Goal: Communication & Community: Answer question/provide support

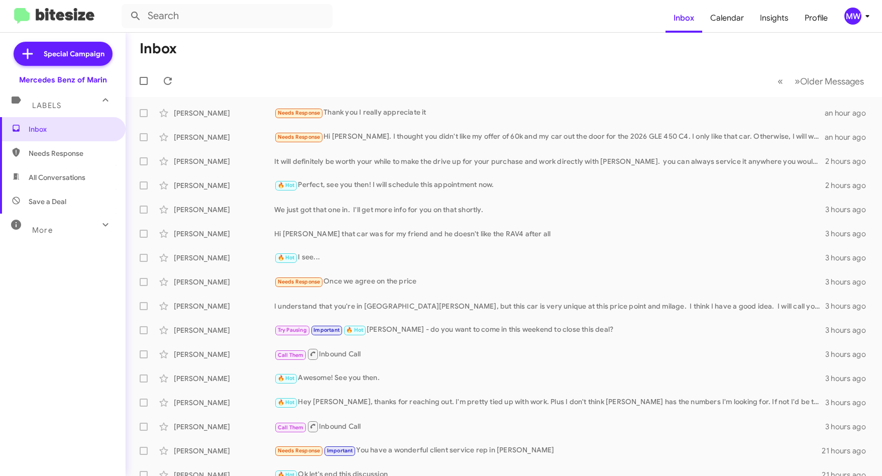
click at [69, 153] on span "Needs Response" at bounding box center [71, 153] width 85 height 10
type input "in:needs-response"
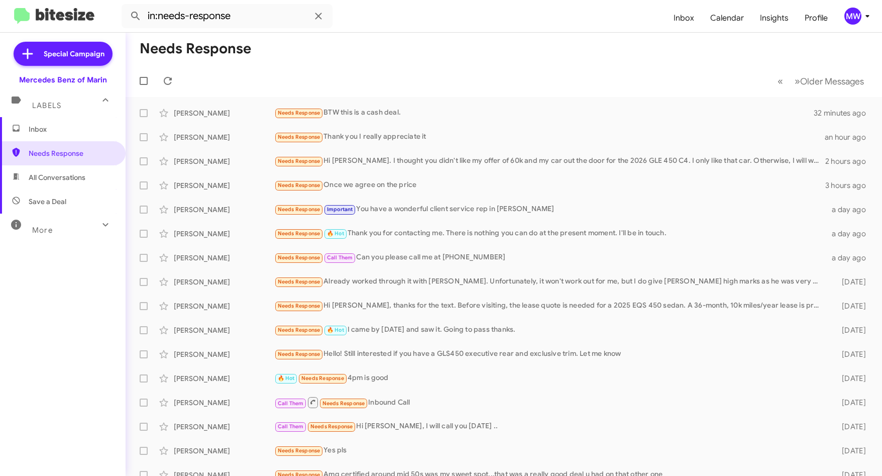
click at [71, 128] on span "Inbox" at bounding box center [71, 129] width 85 height 10
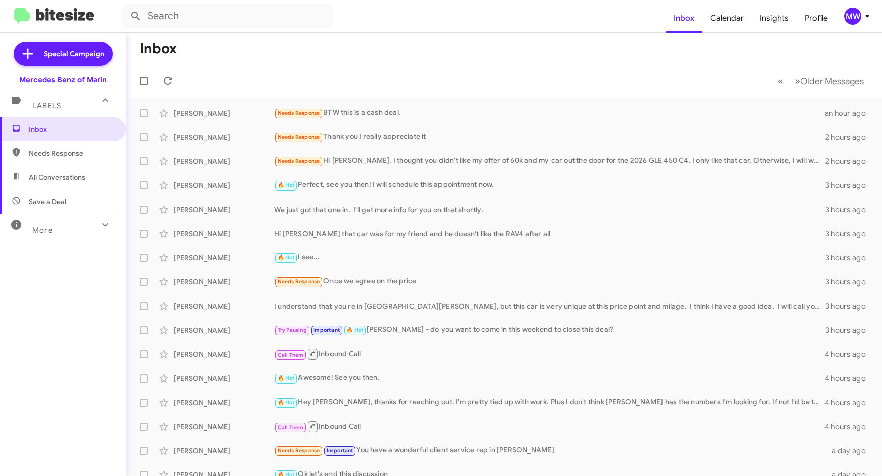
click at [47, 150] on span "Needs Response" at bounding box center [71, 153] width 85 height 10
type input "in:needs-response"
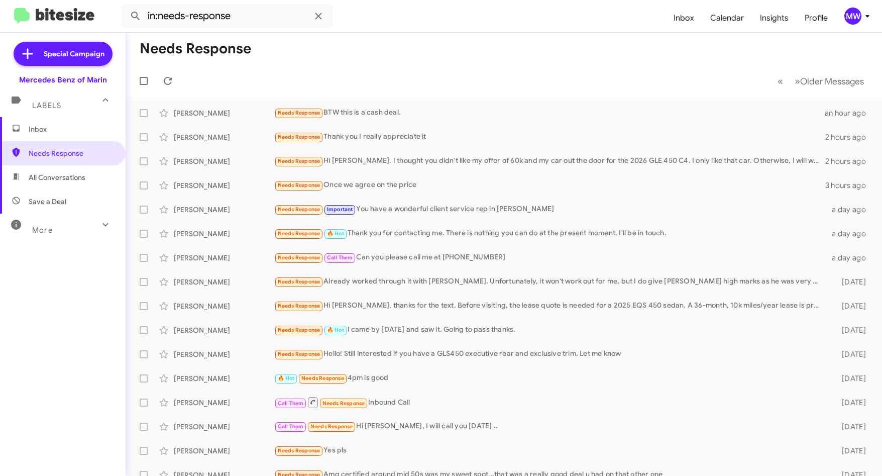
click at [53, 130] on span "Inbox" at bounding box center [71, 129] width 85 height 10
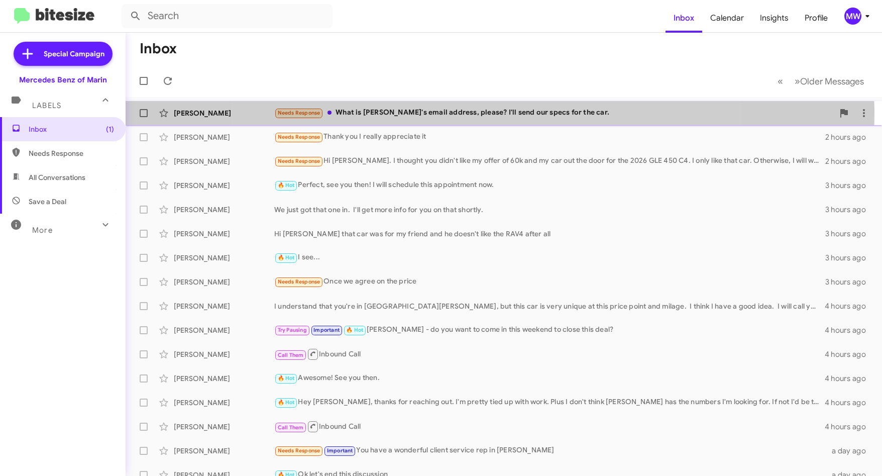
click at [489, 113] on div "Needs Response What is [PERSON_NAME]'s email address, please? I'll send our spe…" at bounding box center [554, 113] width 560 height 12
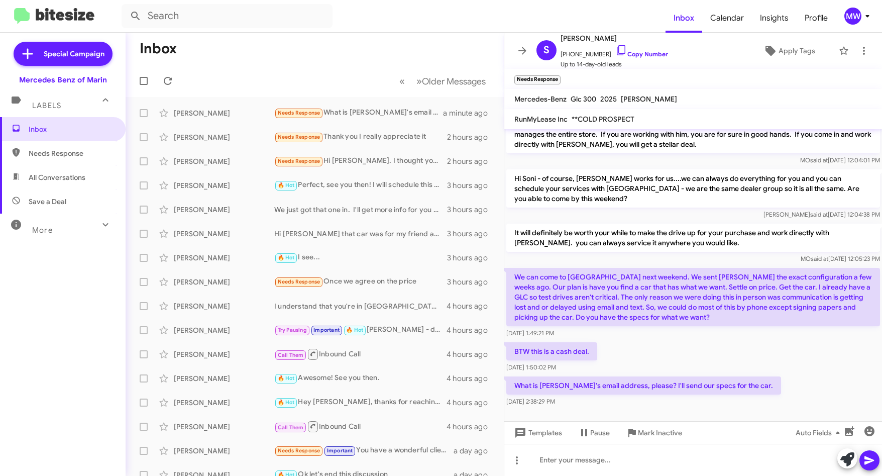
scroll to position [236, 0]
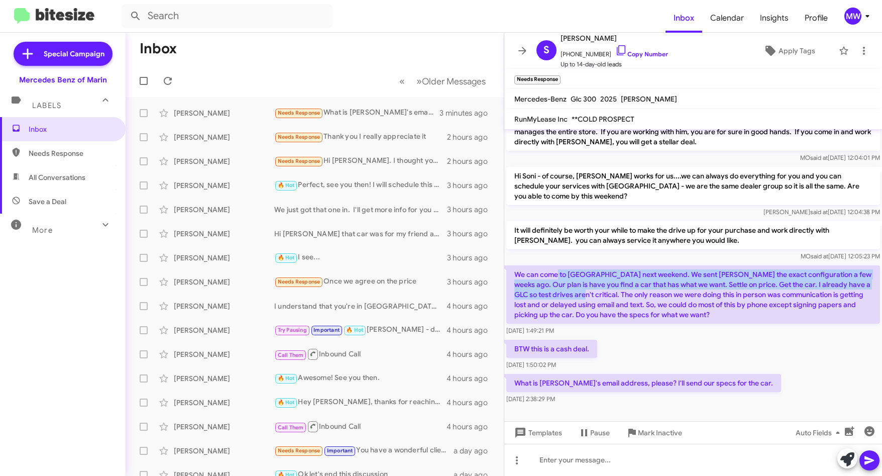
drag, startPoint x: 559, startPoint y: 266, endPoint x: 561, endPoint y: 286, distance: 19.7
click at [561, 286] on p "We can come to [GEOGRAPHIC_DATA] next weekend. We sent [PERSON_NAME] the exact …" at bounding box center [693, 294] width 374 height 58
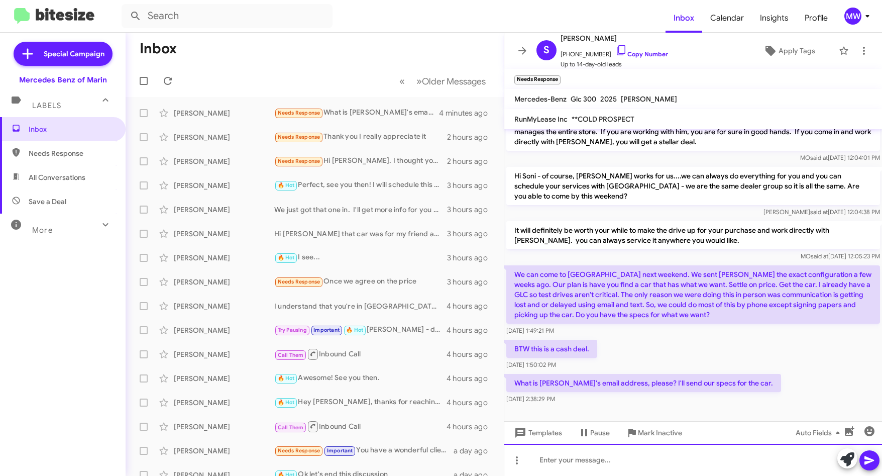
click at [666, 462] on div at bounding box center [693, 460] width 378 height 32
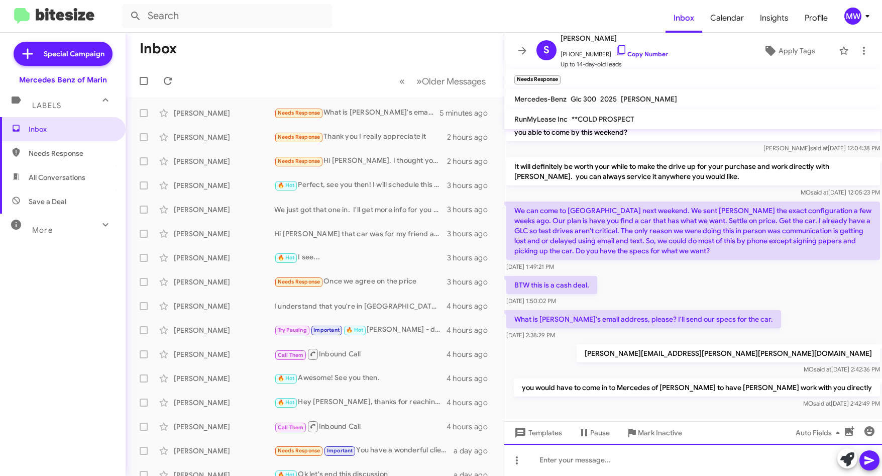
scroll to position [309, 0]
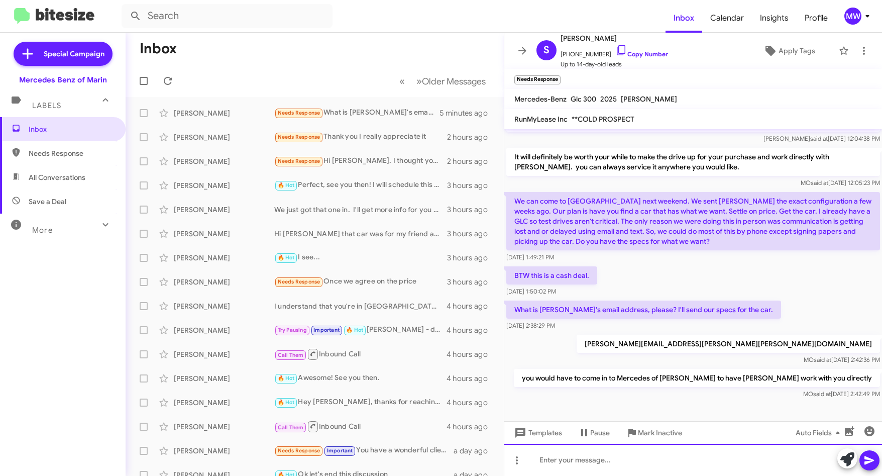
click at [653, 460] on div at bounding box center [693, 460] width 378 height 32
